Goal: Task Accomplishment & Management: Complete application form

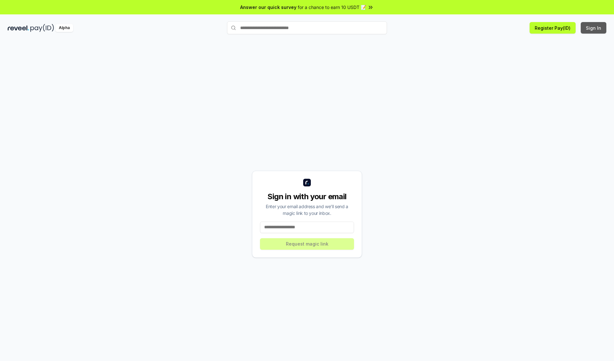
click at [594, 28] on button "Sign In" at bounding box center [594, 28] width 26 height 12
type input "**********"
click at [307, 244] on button "Request magic link" at bounding box center [307, 244] width 94 height 12
